Goal: Task Accomplishment & Management: Use online tool/utility

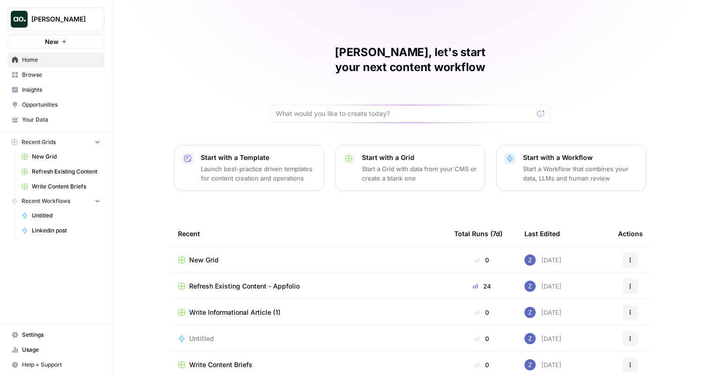
click at [69, 88] on span "Insights" at bounding box center [61, 90] width 78 height 8
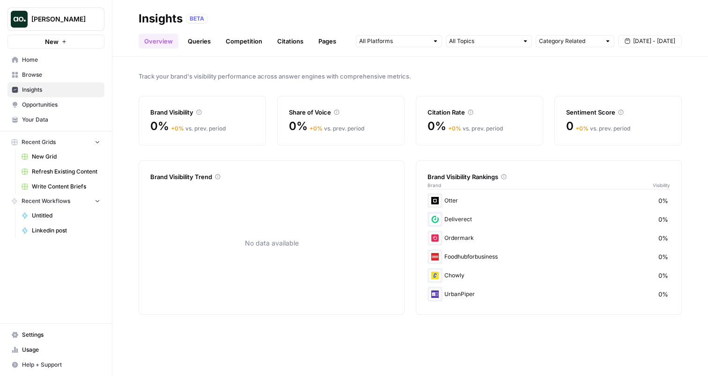
click at [56, 122] on span "Your Data" at bounding box center [61, 120] width 78 height 8
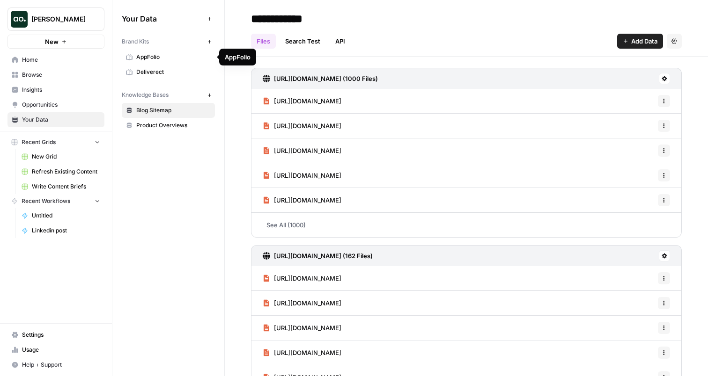
click at [168, 58] on span "AppFolio" at bounding box center [173, 57] width 74 height 8
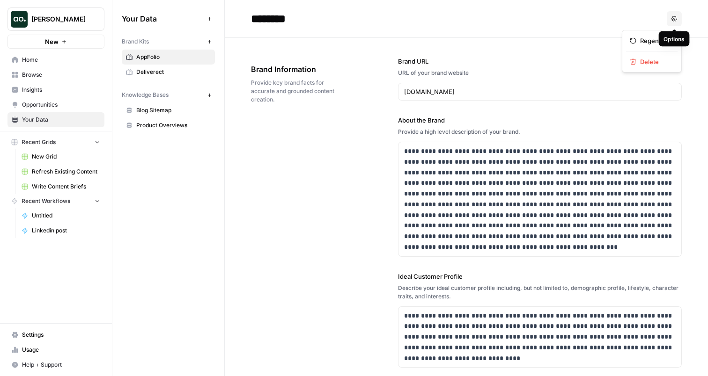
click at [680, 18] on button "Options" at bounding box center [674, 18] width 15 height 15
click at [659, 51] on div "Regenerate Delete" at bounding box center [652, 51] width 60 height 43
click at [656, 59] on span "Delete" at bounding box center [655, 61] width 30 height 9
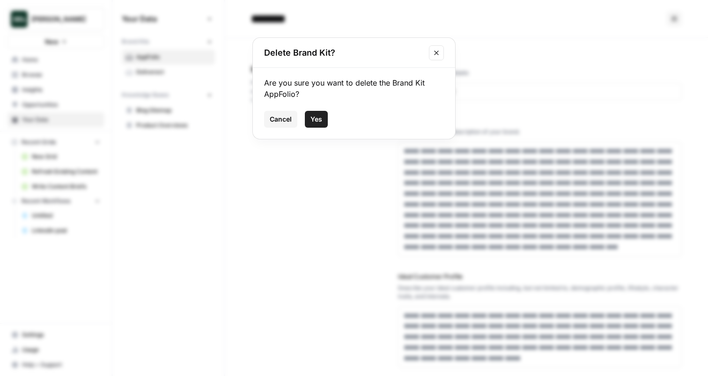
click at [323, 121] on button "Yes" at bounding box center [316, 119] width 23 height 17
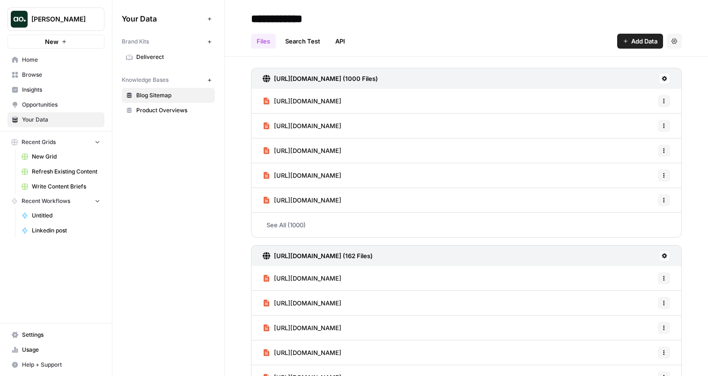
click at [162, 58] on span "Deliverect" at bounding box center [173, 57] width 74 height 8
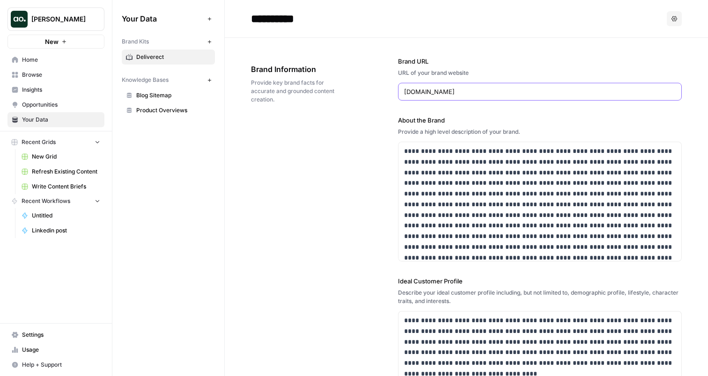
click at [432, 92] on input "[DOMAIN_NAME]" at bounding box center [539, 91] width 271 height 9
paste input "[URL][DOMAIN_NAME]"
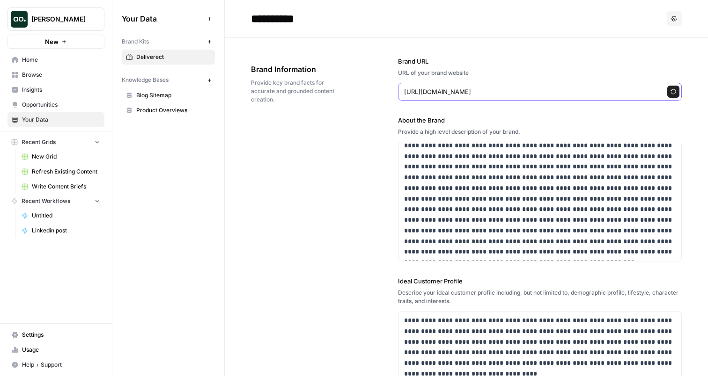
type input "[URL][DOMAIN_NAME]"
click at [674, 89] on icon "button" at bounding box center [673, 92] width 6 height 6
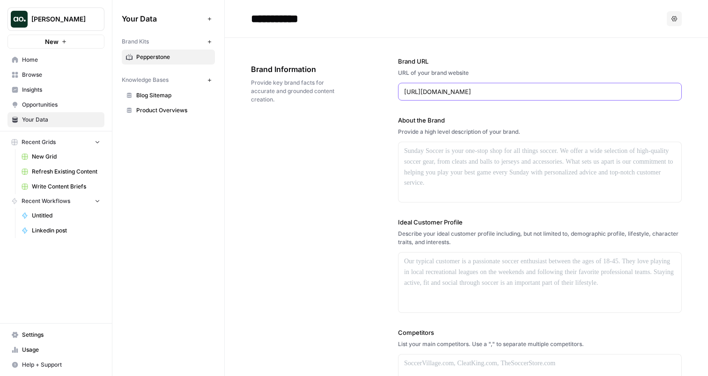
type input "**********"
type input "Open an account"
type input "[URL][DOMAIN_NAME]"
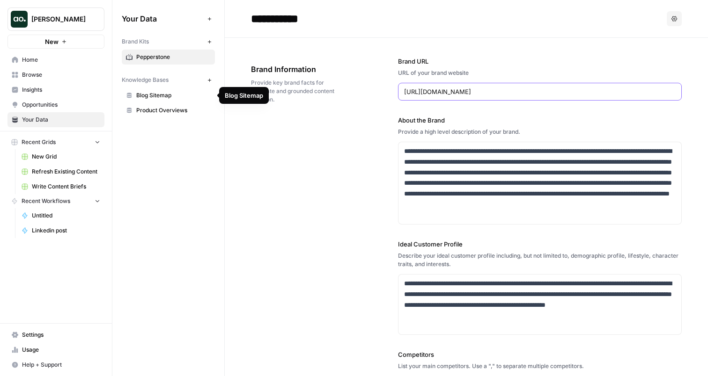
click at [181, 98] on span "Blog Sitemap" at bounding box center [173, 95] width 74 height 8
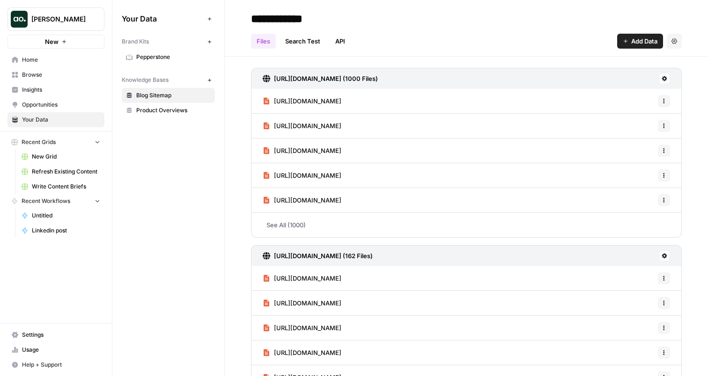
click at [274, 74] on h3 "[URL][DOMAIN_NAME] (1000 Files)" at bounding box center [326, 78] width 104 height 9
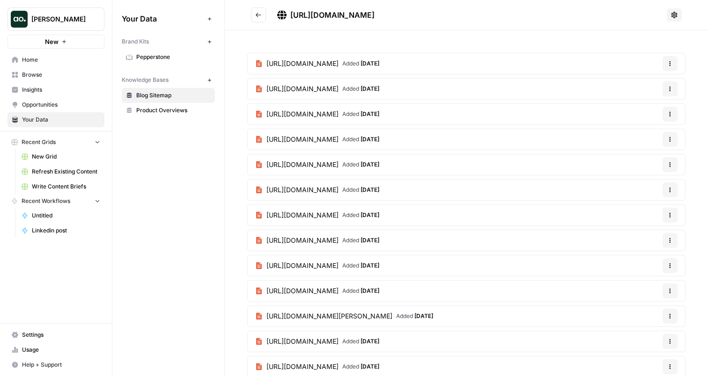
drag, startPoint x: 291, startPoint y: 15, endPoint x: 478, endPoint y: 15, distance: 187.2
click at [478, 15] on div "[URL][DOMAIN_NAME]" at bounding box center [470, 14] width 386 height 11
copy span "[URL][DOMAIN_NAME]"
click at [255, 12] on icon "Go back" at bounding box center [258, 15] width 7 height 7
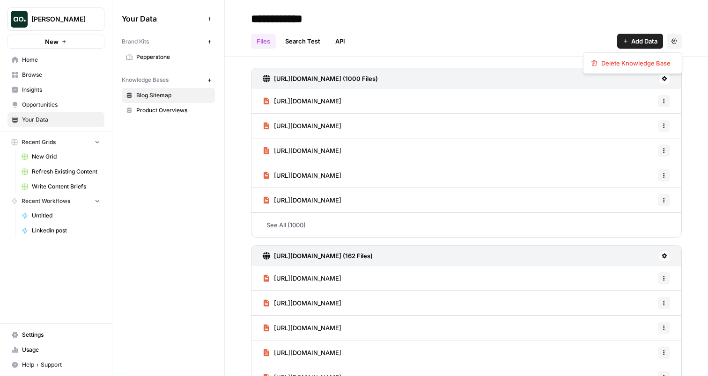
click at [674, 40] on icon "button" at bounding box center [674, 41] width 6 height 6
click at [645, 66] on span "Delete Knowledge Base" at bounding box center [635, 63] width 69 height 9
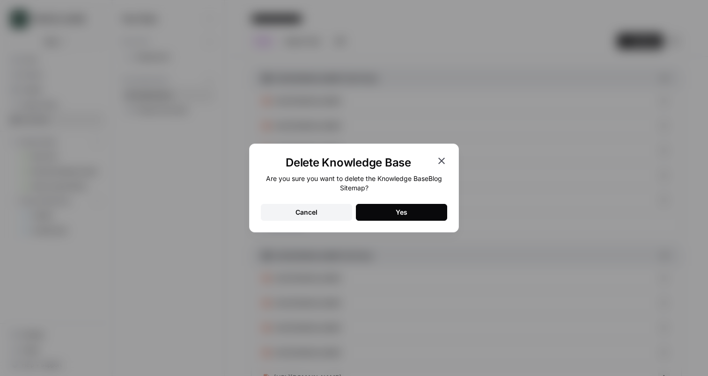
click at [375, 103] on div "Delete Knowledge Base Are you sure you want to delete the Knowledge Base Blog S…" at bounding box center [354, 188] width 708 height 376
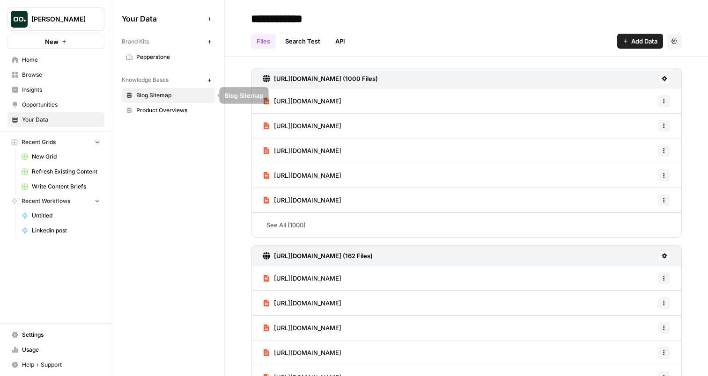
click at [207, 80] on icon "button" at bounding box center [209, 80] width 5 height 5
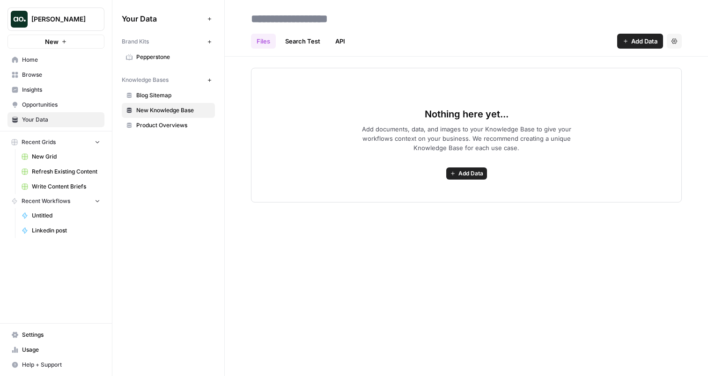
click at [639, 41] on span "Add Data" at bounding box center [644, 41] width 26 height 9
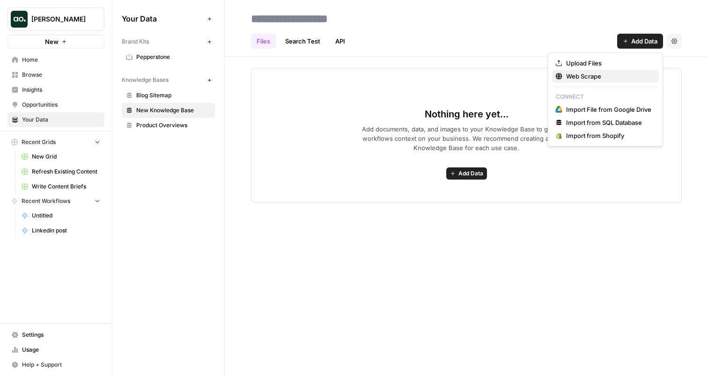
click at [591, 78] on span "Web Scrape" at bounding box center [608, 76] width 85 height 9
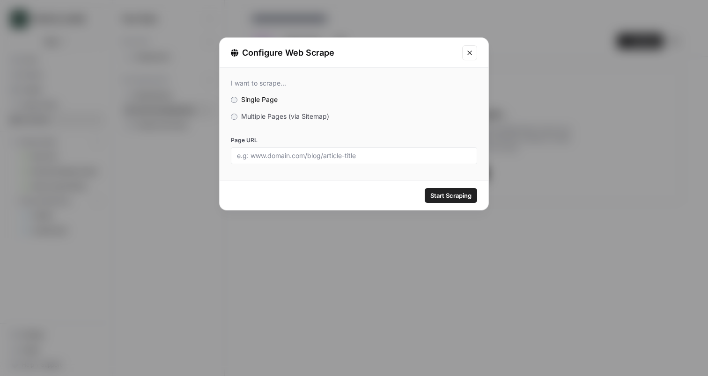
click at [286, 113] on span "Multiple Pages (via Sitemap)" at bounding box center [285, 116] width 88 height 8
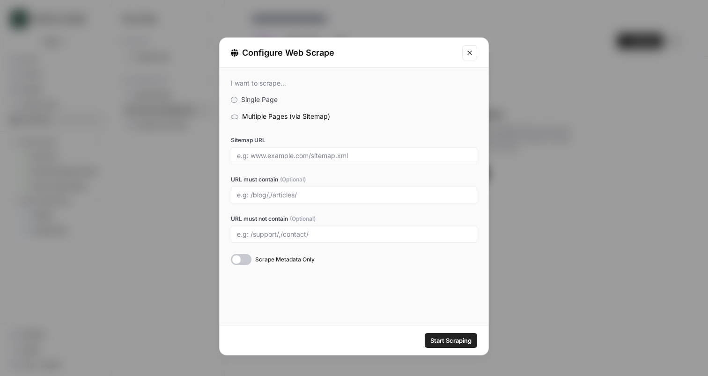
click at [282, 161] on div at bounding box center [354, 155] width 246 height 17
click at [280, 155] on input "Sitemap URL" at bounding box center [354, 156] width 234 height 8
paste input "[URL][DOMAIN_NAME]"
type input "[URL][DOMAIN_NAME]"
click at [247, 259] on div at bounding box center [241, 259] width 21 height 11
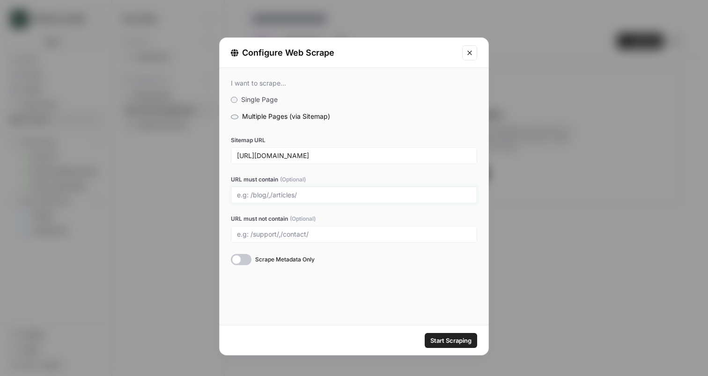
click at [316, 196] on input "URL must contain (Optional)" at bounding box center [354, 195] width 234 height 8
type input "b"
paste input "/ Market analysis /"
click at [292, 195] on input "/blog/,/analysis/,/ Market analysis /" at bounding box center [354, 195] width 234 height 8
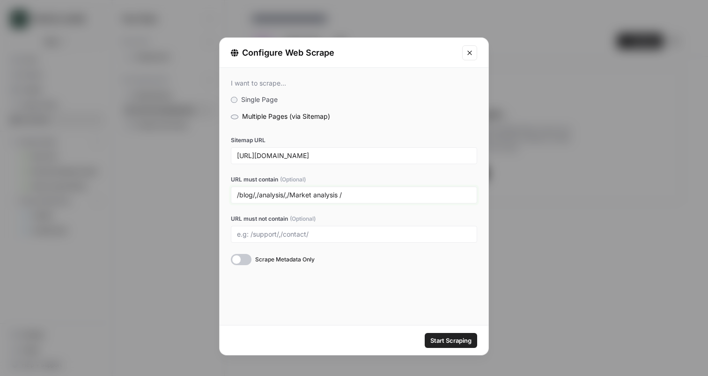
click at [341, 195] on input "/blog/,/analysis/,/Market analysis /" at bounding box center [354, 195] width 234 height 8
click at [352, 197] on input "/blog/,/analysis/,/Market analysis/" at bounding box center [354, 195] width 234 height 8
type input "/blog/,/analysis/,/Market analysis/,/marketnewa/"
click at [436, 338] on span "Start Scraping" at bounding box center [450, 340] width 41 height 9
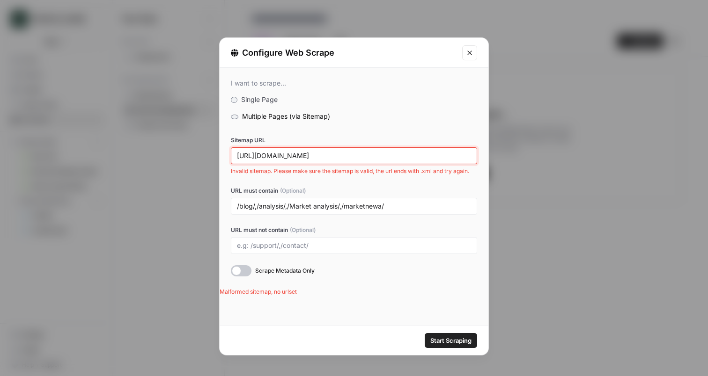
click at [399, 152] on input "[URL][DOMAIN_NAME]" at bounding box center [354, 156] width 234 height 8
click at [381, 159] on input "[URL][DOMAIN_NAME]" at bounding box center [354, 156] width 234 height 8
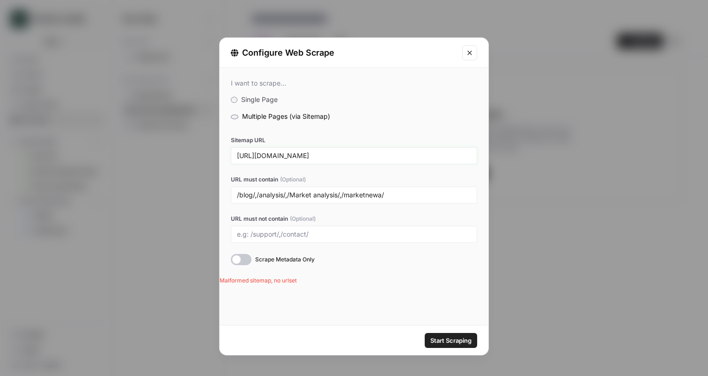
type input "[URL][DOMAIN_NAME]"
click at [425, 333] on button "Start Scraping" at bounding box center [451, 340] width 52 height 15
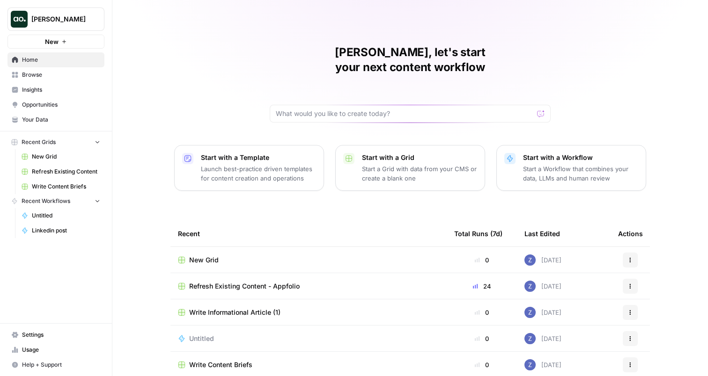
click at [55, 120] on span "Your Data" at bounding box center [61, 120] width 78 height 8
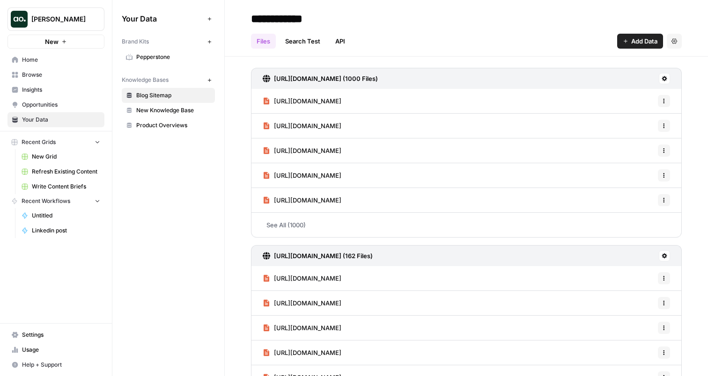
click at [180, 105] on link "New Knowledge Base" at bounding box center [168, 110] width 93 height 15
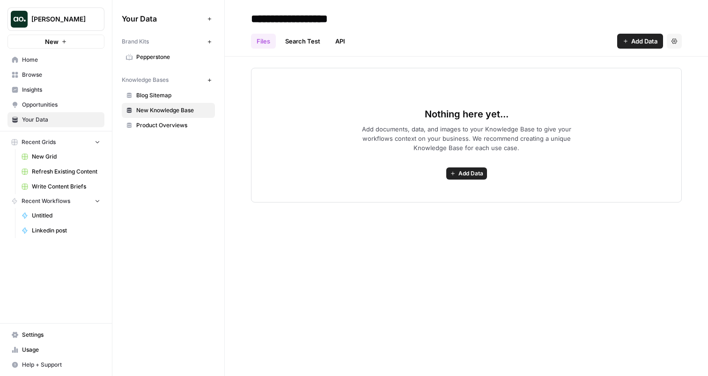
click at [179, 100] on link "Blog Sitemap" at bounding box center [168, 95] width 93 height 15
